Goal: Task Accomplishment & Management: Manage account settings

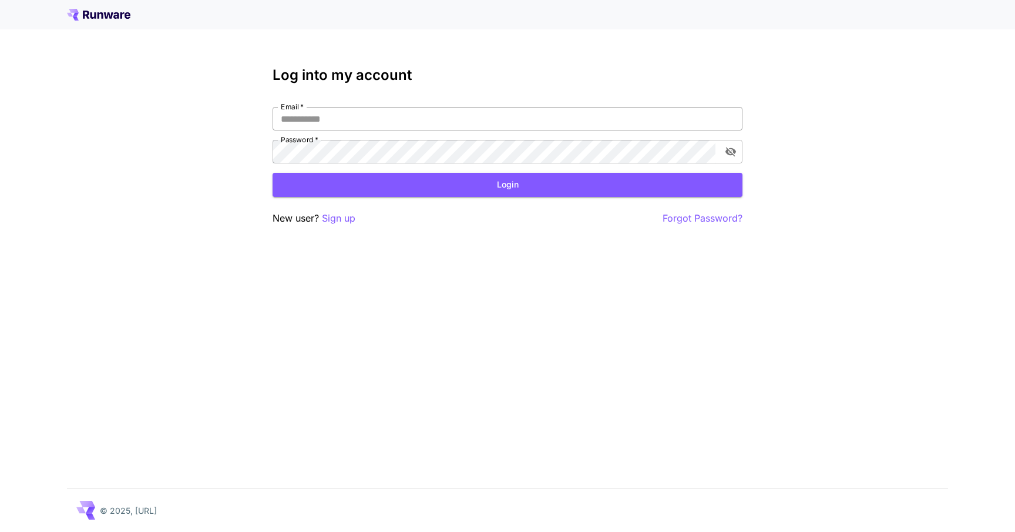
click at [344, 110] on input "Email   *" at bounding box center [508, 119] width 470 height 24
type input "**********"
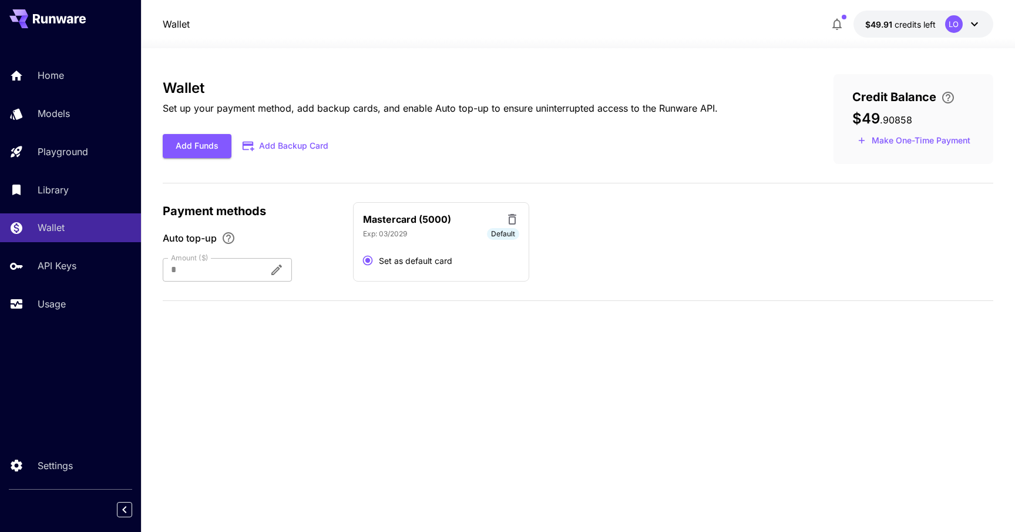
click at [522, 55] on div "Wallet Set up your payment method, add backup cards, and enable Auto top-up to …" at bounding box center [578, 290] width 831 height 484
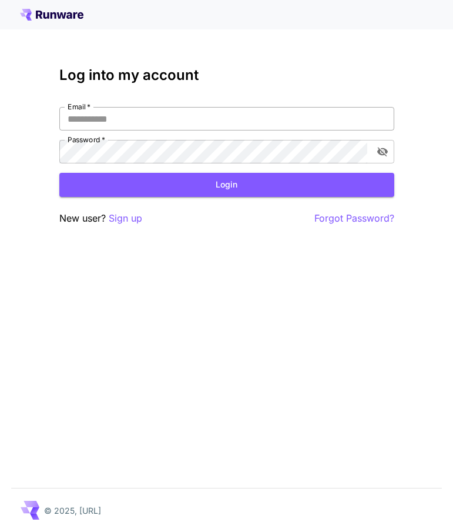
click at [132, 123] on input "Email   *" at bounding box center [226, 119] width 335 height 24
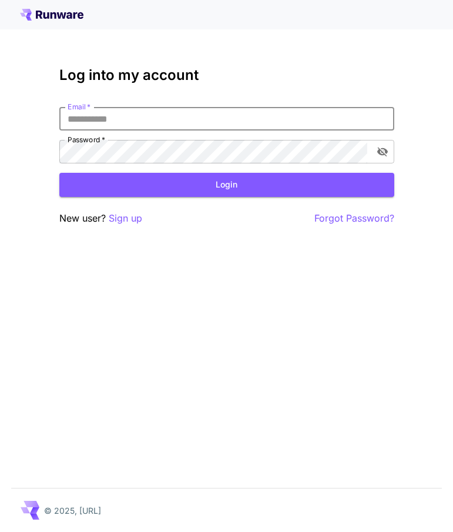
type input "**********"
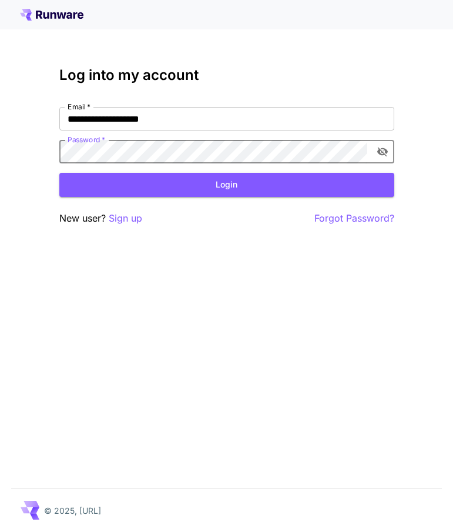
click button "Login" at bounding box center [226, 185] width 335 height 24
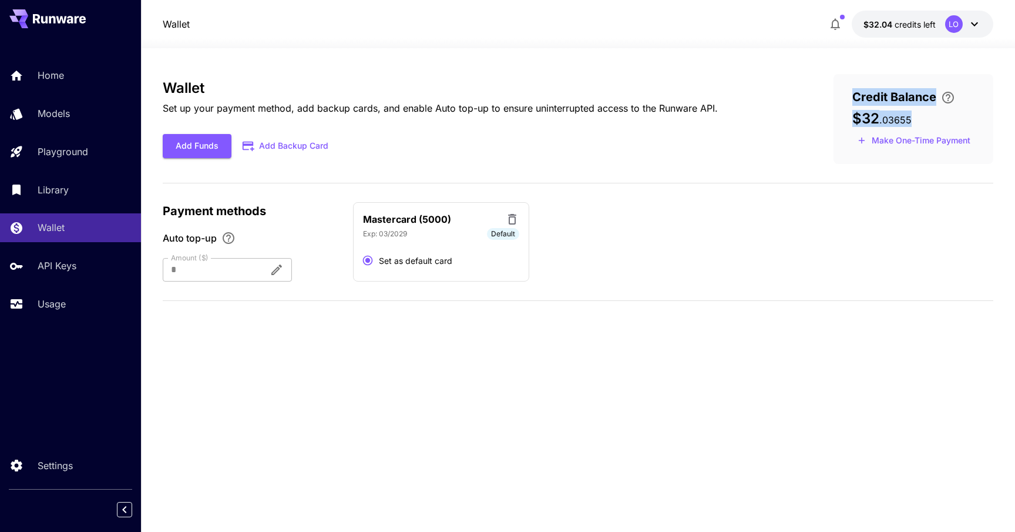
drag, startPoint x: 840, startPoint y: 90, endPoint x: 949, endPoint y: 120, distance: 113.9
click at [949, 120] on div "Credit Balance $32 . 03655 Make One-Time Payment" at bounding box center [914, 119] width 160 height 90
click at [999, 118] on section "Wallet Set up your payment method, add backup cards, and enable Auto top-up to …" at bounding box center [578, 290] width 874 height 484
drag, startPoint x: 986, startPoint y: 126, endPoint x: 841, endPoint y: 87, distance: 149.8
click at [841, 87] on div "Credit Balance $32 . 03655 Make One-Time Payment" at bounding box center [914, 119] width 160 height 90
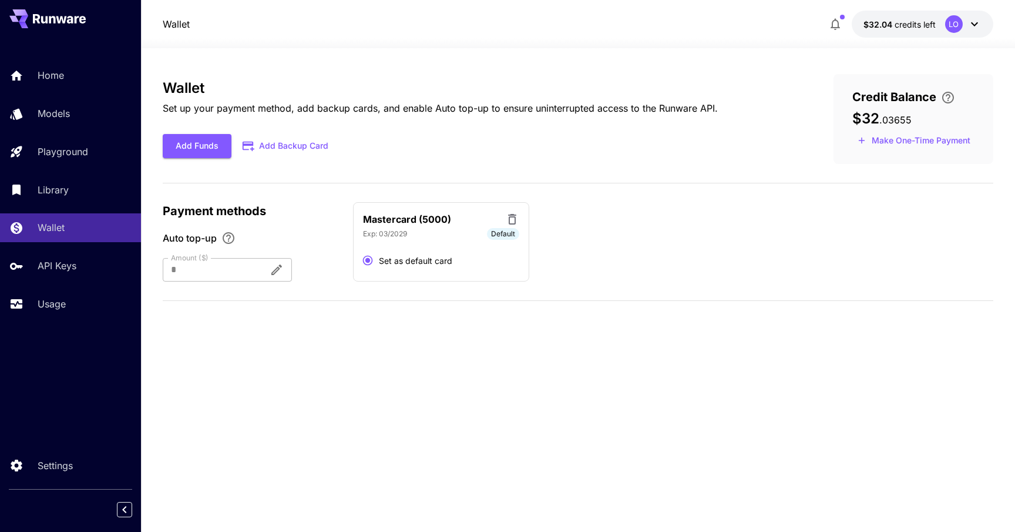
click at [841, 87] on div "Credit Balance $32 . 03655 Make One-Time Payment" at bounding box center [914, 119] width 160 height 90
drag, startPoint x: 841, startPoint y: 87, endPoint x: 942, endPoint y: 118, distance: 105.2
click at [945, 118] on div "Credit Balance $32 . 03655 Make One-Time Payment" at bounding box center [914, 119] width 160 height 90
click at [942, 118] on div "$32 . 03655" at bounding box center [914, 118] width 122 height 16
